Goal: Transaction & Acquisition: Subscribe to service/newsletter

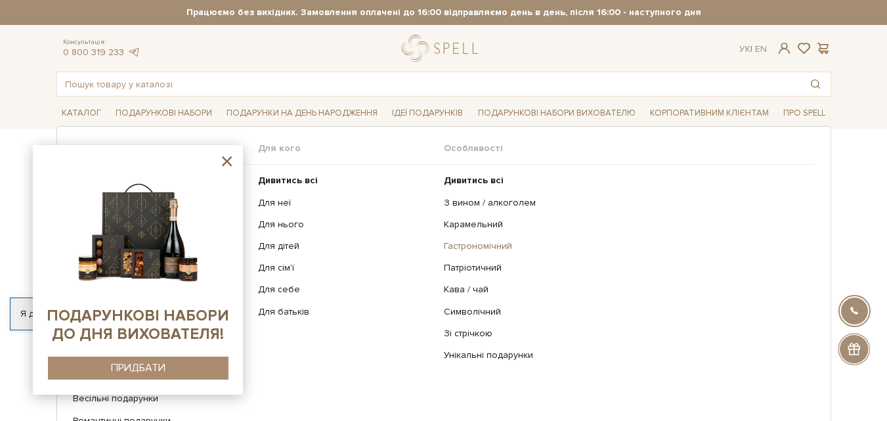
click at [491, 240] on link "Гастрономічний" at bounding box center [624, 246] width 361 height 12
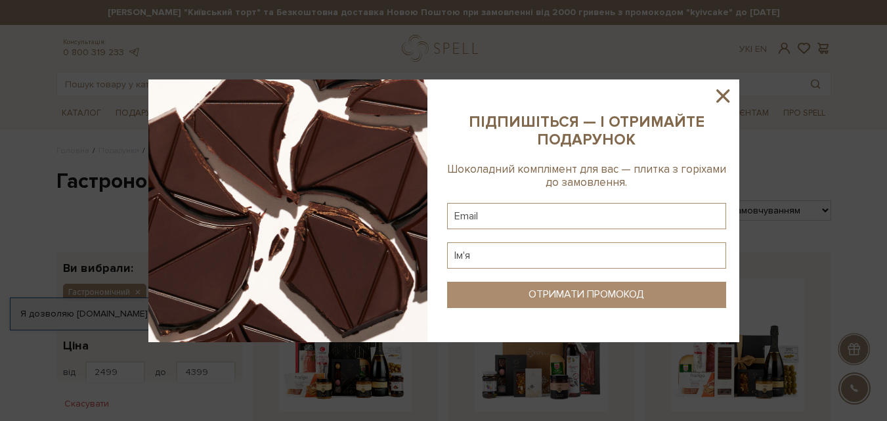
click at [721, 93] on icon at bounding box center [723, 96] width 22 height 22
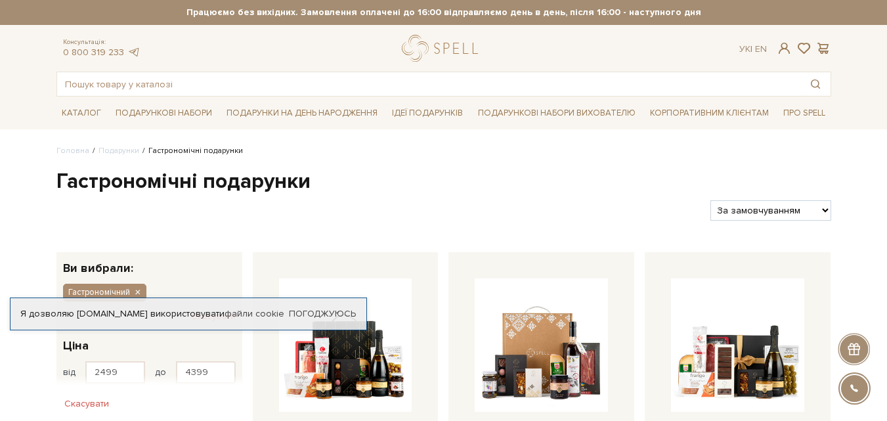
click at [588, 173] on h1 "Гастрономічні подарунки" at bounding box center [443, 182] width 775 height 28
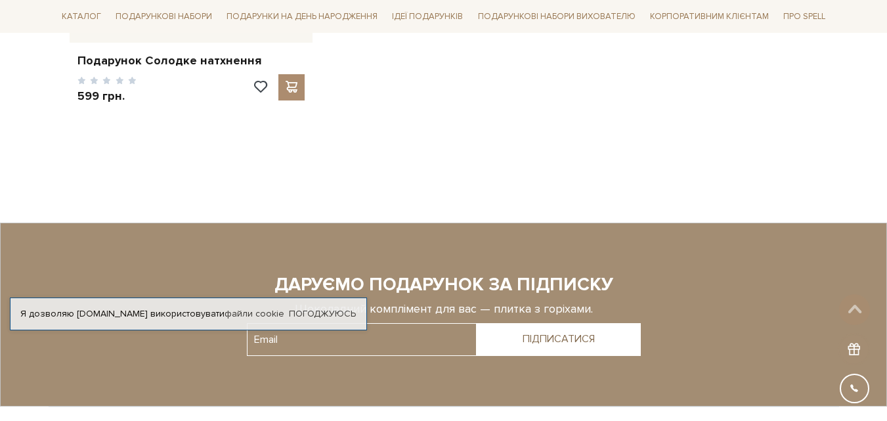
scroll to position [1444, 0]
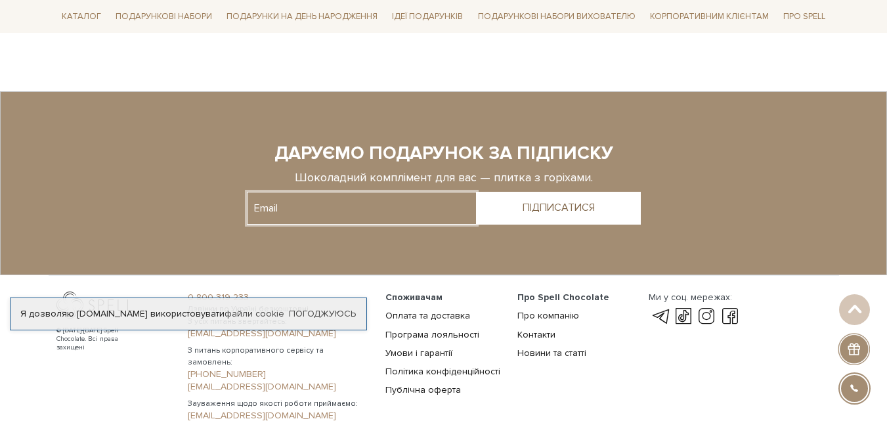
click at [453, 209] on input "text" at bounding box center [362, 208] width 230 height 33
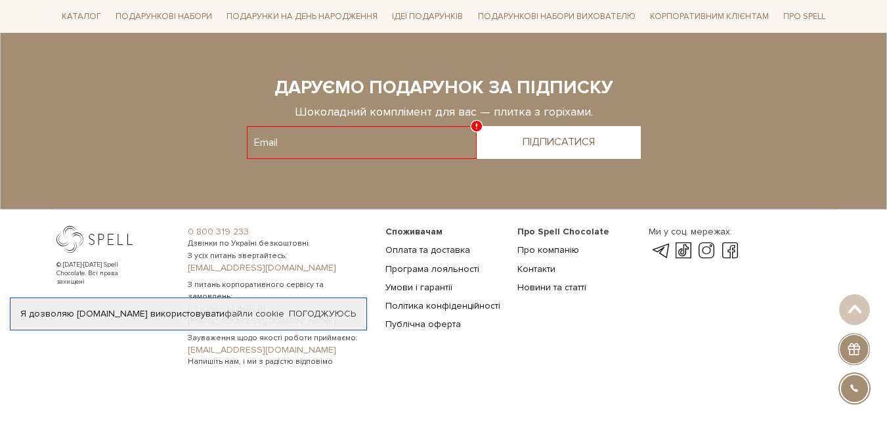
click at [400, 119] on div at bounding box center [443, 117] width 807 height 91
click at [400, 140] on input "text" at bounding box center [362, 142] width 230 height 33
